Goal: Information Seeking & Learning: Learn about a topic

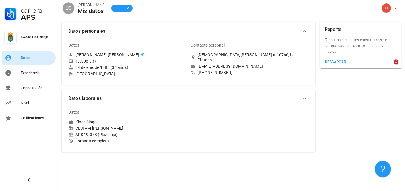
click at [24, 58] on div "Datos" at bounding box center [37, 58] width 32 height 5
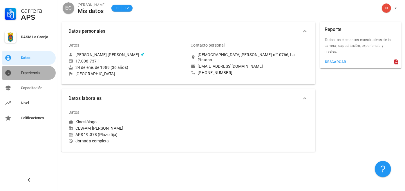
click at [30, 72] on div "Experiencia" at bounding box center [37, 73] width 32 height 5
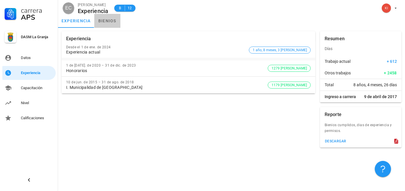
click at [109, 20] on link "bienios" at bounding box center [107, 21] width 26 height 14
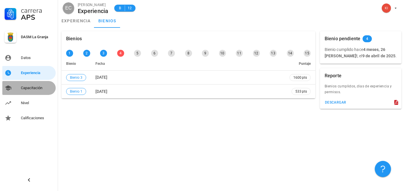
click at [37, 92] on div "Capacitación" at bounding box center [37, 88] width 32 height 9
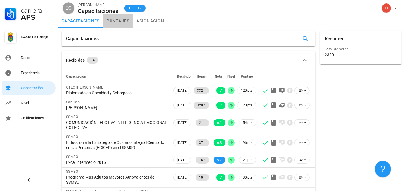
click at [121, 23] on link "puntajes" at bounding box center [118, 21] width 30 height 14
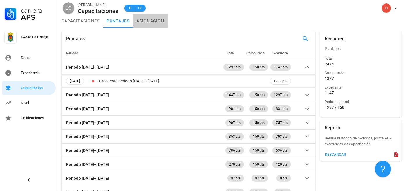
click at [155, 19] on link "asignación" at bounding box center [150, 21] width 35 height 14
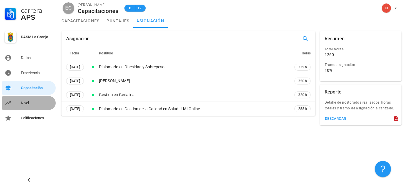
click at [27, 103] on div "Nivel" at bounding box center [37, 103] width 32 height 5
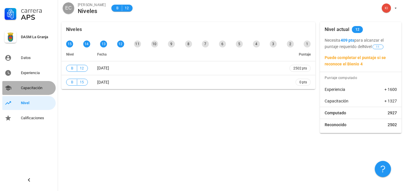
click at [36, 86] on div "Capacitación" at bounding box center [37, 88] width 32 height 5
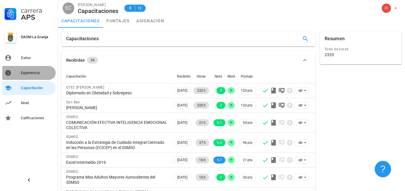
click at [44, 73] on div "Experiencia" at bounding box center [37, 73] width 32 height 5
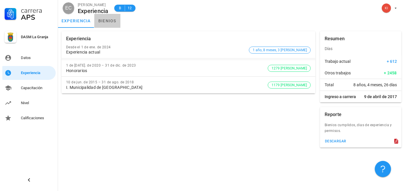
click at [109, 20] on link "bienios" at bounding box center [107, 21] width 26 height 14
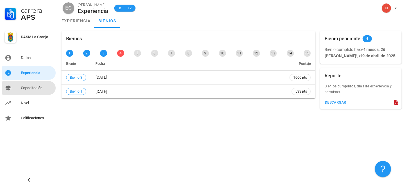
click at [35, 84] on div "Capacitación" at bounding box center [37, 88] width 32 height 9
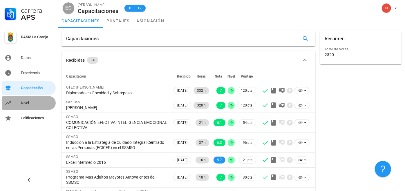
click at [30, 104] on div "Nivel" at bounding box center [37, 103] width 32 height 5
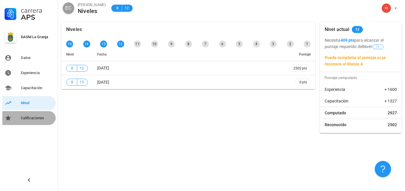
click at [35, 117] on div "Calificaciones" at bounding box center [37, 118] width 32 height 5
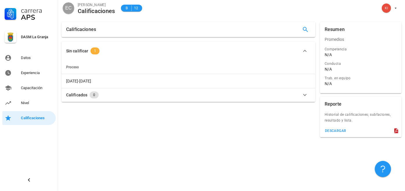
click at [95, 53] on span "1" at bounding box center [95, 51] width 2 height 7
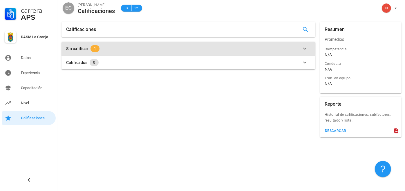
click at [95, 53] on button "Sin calificar 1" at bounding box center [188, 49] width 254 height 14
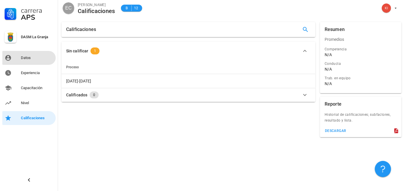
click at [26, 57] on div "Datos" at bounding box center [37, 58] width 32 height 5
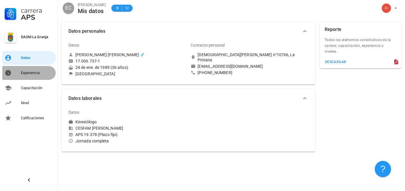
click at [29, 76] on div "Experiencia" at bounding box center [37, 72] width 32 height 9
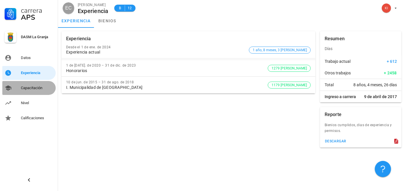
click at [30, 86] on div "Capacitación" at bounding box center [37, 88] width 32 height 5
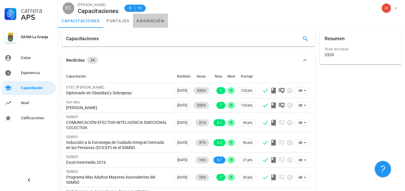
click at [160, 19] on link "asignación" at bounding box center [150, 21] width 35 height 14
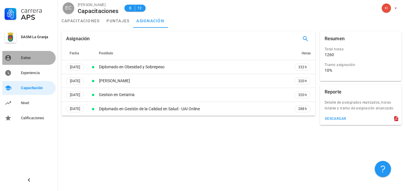
click at [27, 57] on div "Datos" at bounding box center [37, 58] width 32 height 5
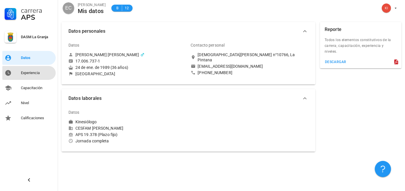
click at [30, 72] on div "Experiencia" at bounding box center [37, 73] width 32 height 5
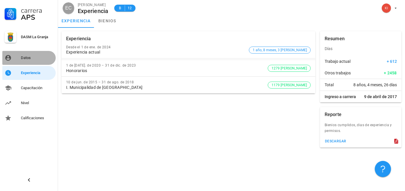
click at [39, 56] on div "Datos" at bounding box center [37, 58] width 32 height 5
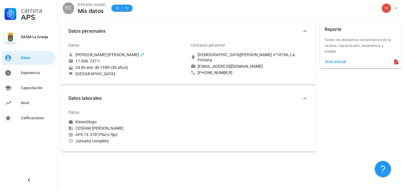
click at [221, 64] on div "[EMAIL_ADDRESS][DOMAIN_NAME]" at bounding box center [230, 66] width 65 height 5
click at [294, 28] on span "Datos personales" at bounding box center [184, 31] width 233 height 8
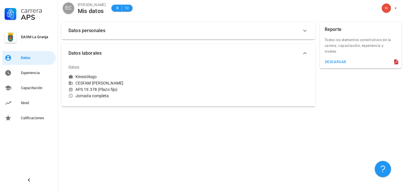
click at [70, 7] on span "EC" at bounding box center [68, 8] width 6 height 12
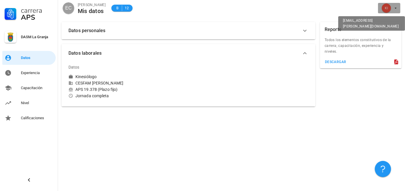
click at [395, 10] on icon "button" at bounding box center [395, 8] width 5 height 5
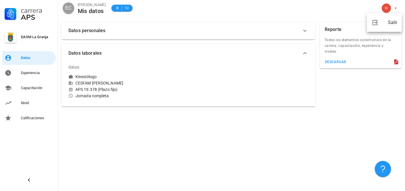
click at [36, 38] on div "DASM La Granja" at bounding box center [37, 37] width 32 height 5
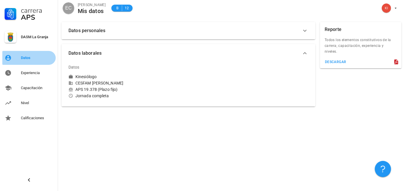
click at [31, 61] on div "Datos" at bounding box center [37, 57] width 32 height 9
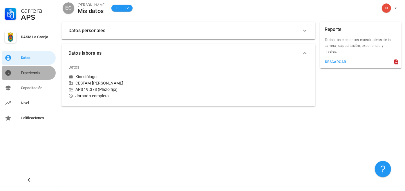
click at [33, 72] on div "Experiencia" at bounding box center [37, 73] width 32 height 5
